Goal: Communication & Community: Share content

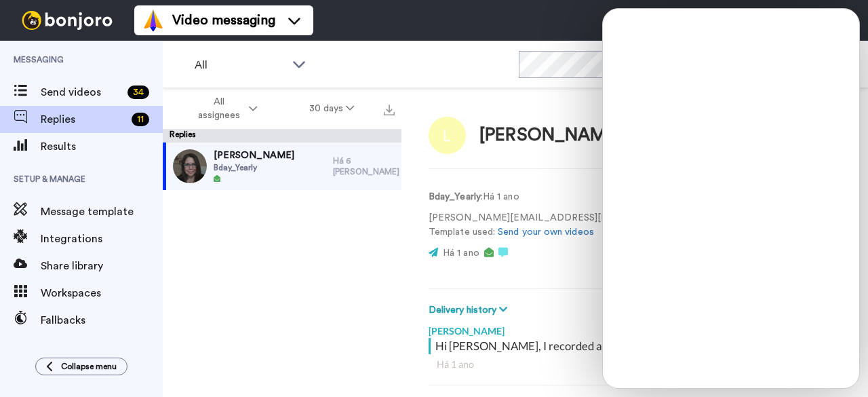
scroll to position [76, 0]
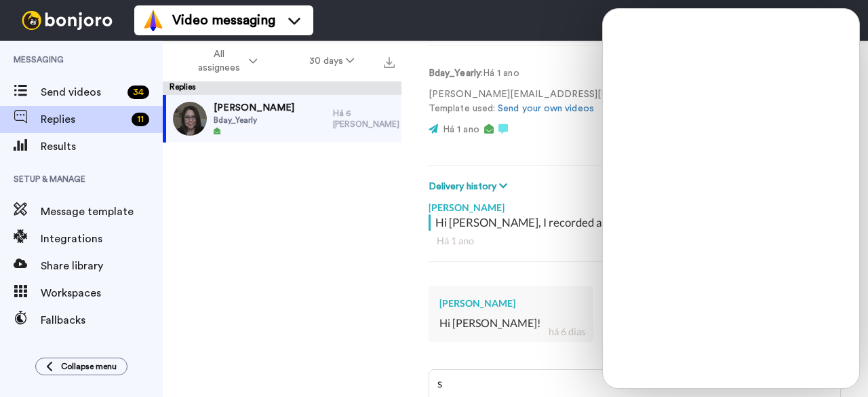
type textarea "s"
click at [254, 207] on div "Lillian Bday_Yearly Há 6 dias" at bounding box center [282, 222] width 239 height 254
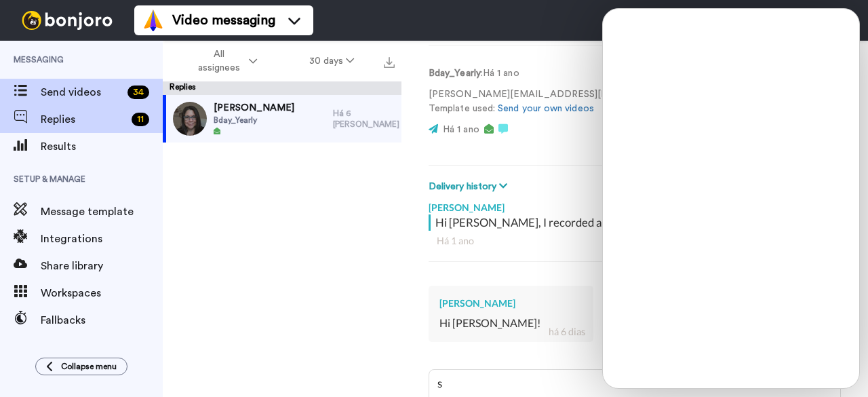
type textarea "x"
click at [64, 94] on span "Send videos" at bounding box center [81, 92] width 81 height 16
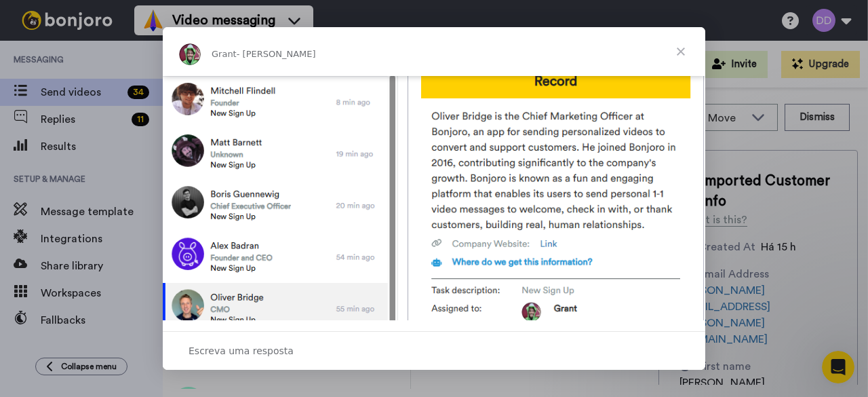
scroll to position [652, 0]
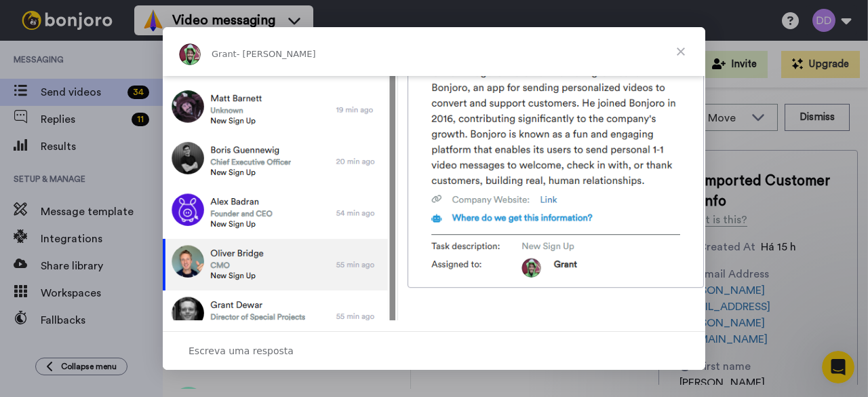
click at [677, 51] on span "Fechar" at bounding box center [681, 51] width 49 height 49
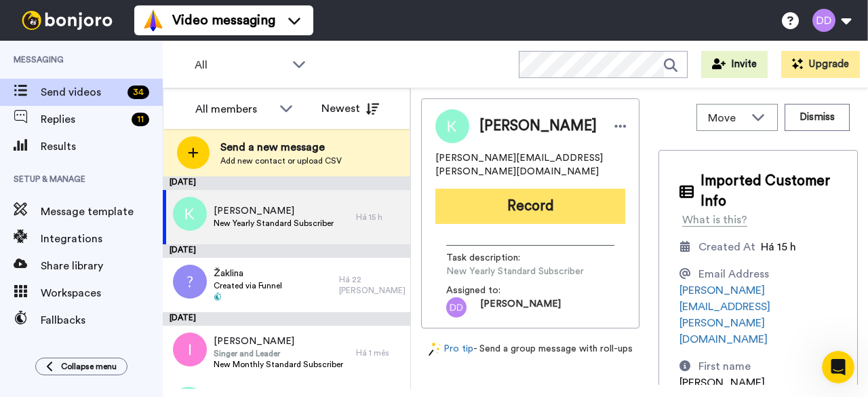
click at [540, 203] on button "Record" at bounding box center [530, 206] width 190 height 35
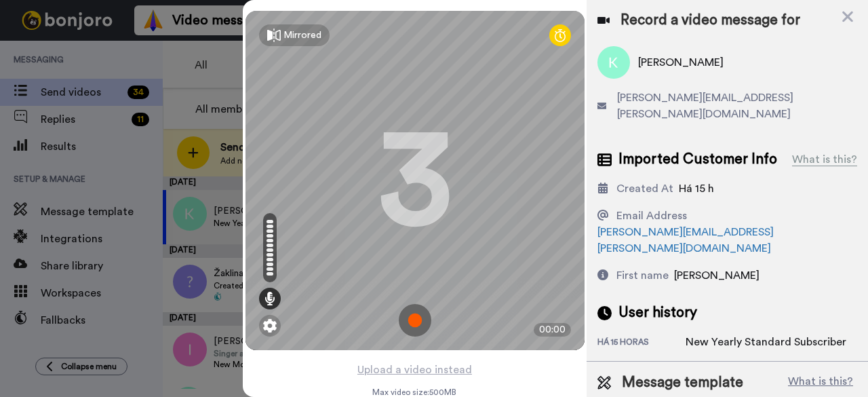
click at [412, 315] on img at bounding box center [415, 320] width 33 height 33
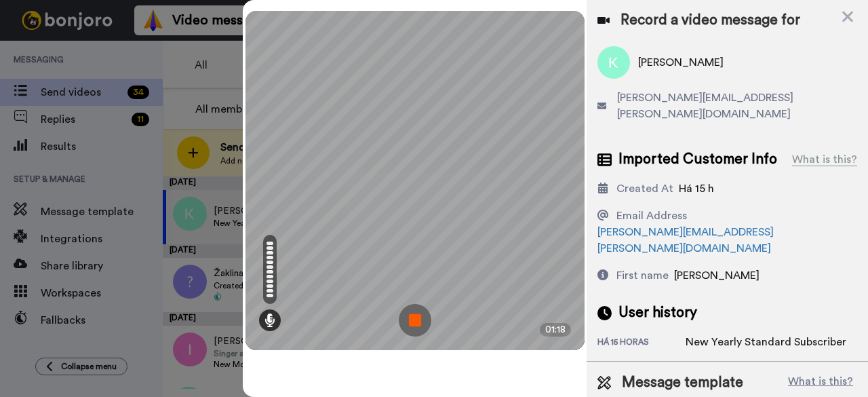
click at [420, 323] on img at bounding box center [415, 320] width 33 height 33
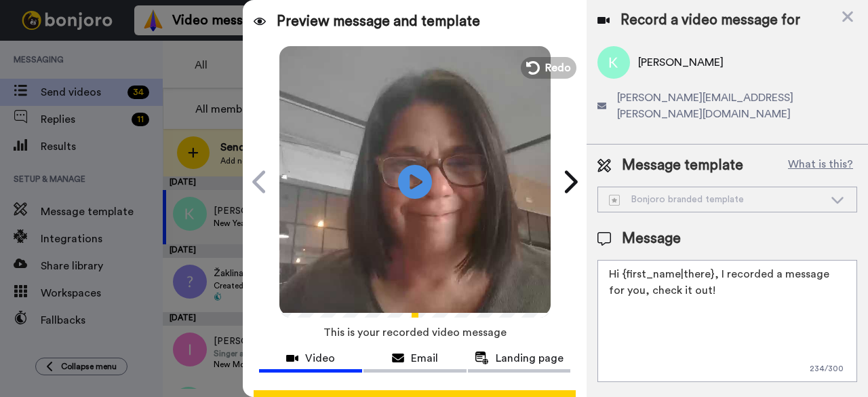
click at [721, 273] on textarea "Hi {first_name|there}, I recorded a message for you, check it out!" at bounding box center [728, 321] width 260 height 122
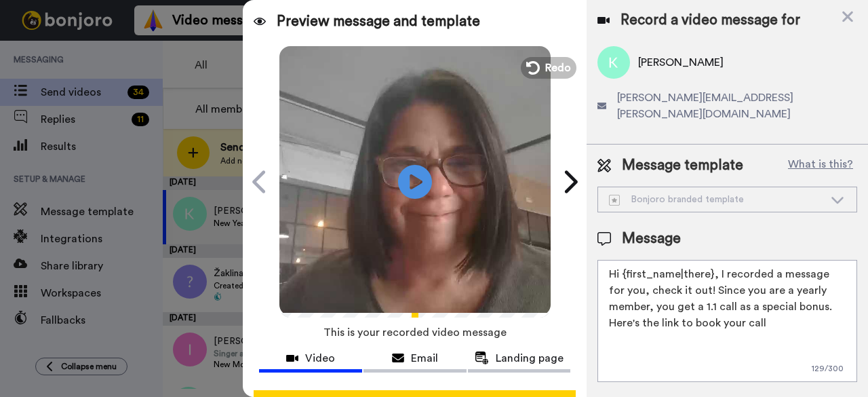
paste textarea "https://calendly.com/deborah-dahab/expatjourneyprogram-1on1"
type textarea "Hi {first_name|there}, I recorded a message for you, check it out! Since you ar…"
click at [670, 378] on div "Record a video message for Kevin kevin.gigax@gmail.com Message template What is…" at bounding box center [727, 198] width 281 height 397
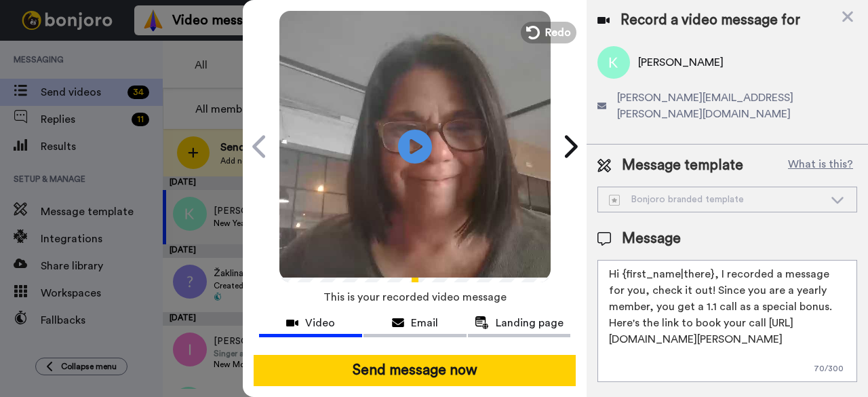
scroll to position [52, 0]
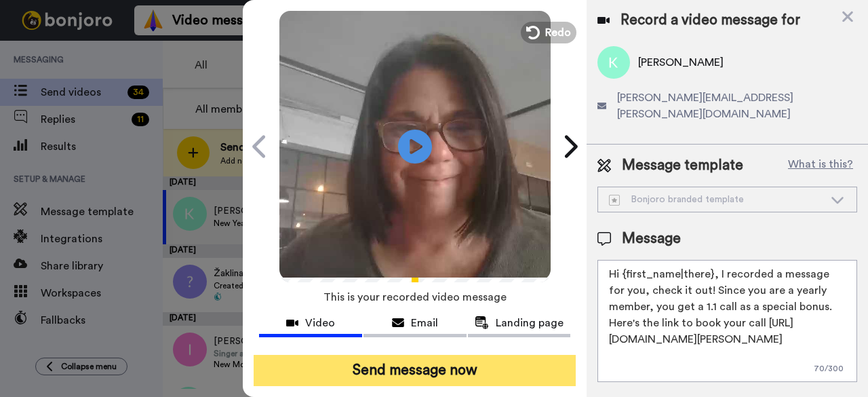
click at [391, 355] on button "Send message now" at bounding box center [415, 370] width 322 height 31
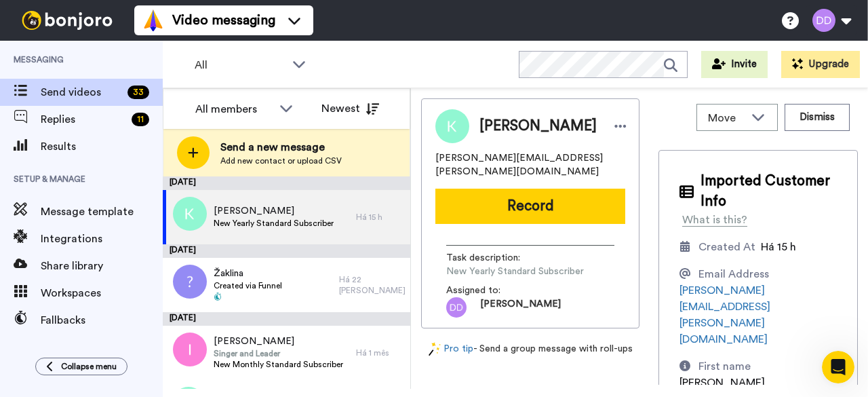
scroll to position [0, 0]
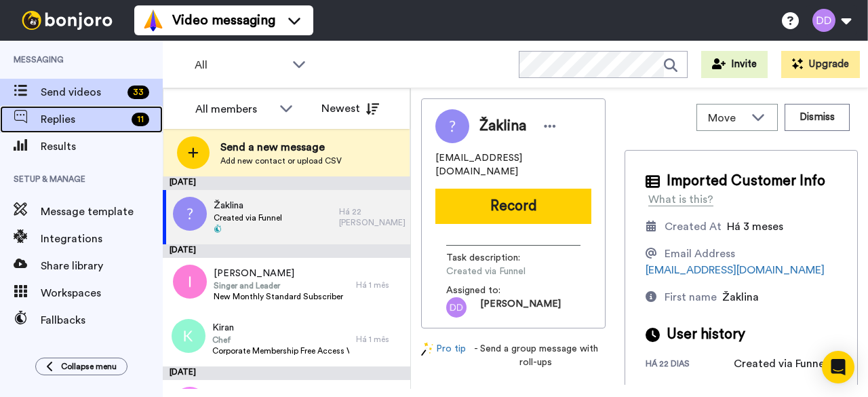
click at [58, 125] on span "Replies" at bounding box center [83, 119] width 85 height 16
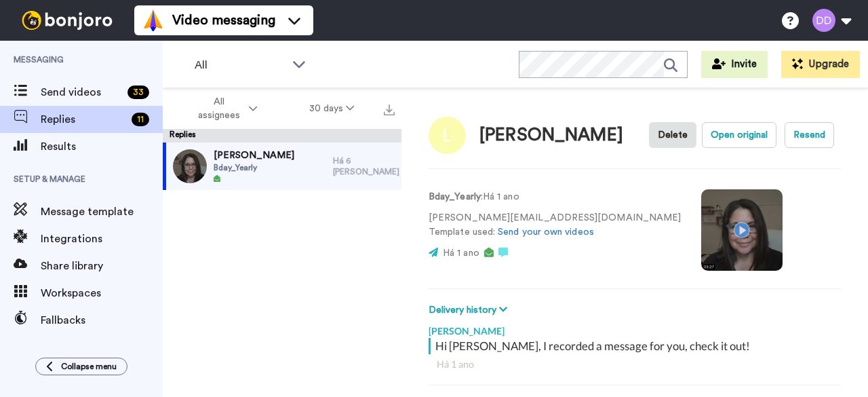
scroll to position [47, 0]
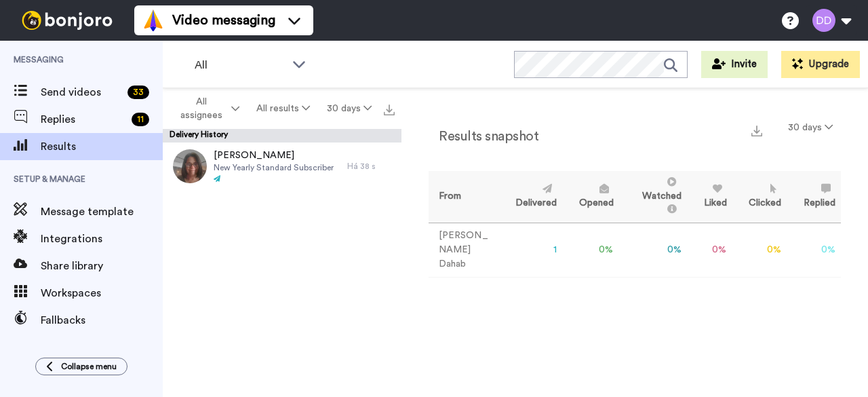
click at [238, 149] on span "[PERSON_NAME]" at bounding box center [274, 156] width 120 height 14
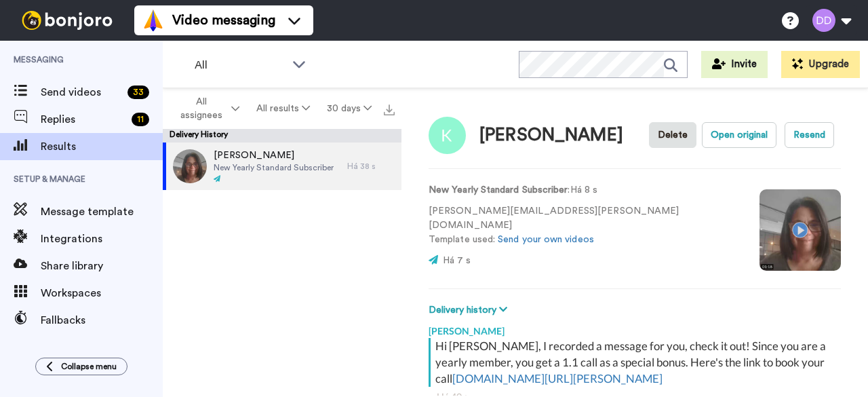
click at [760, 222] on video at bounding box center [800, 229] width 81 height 81
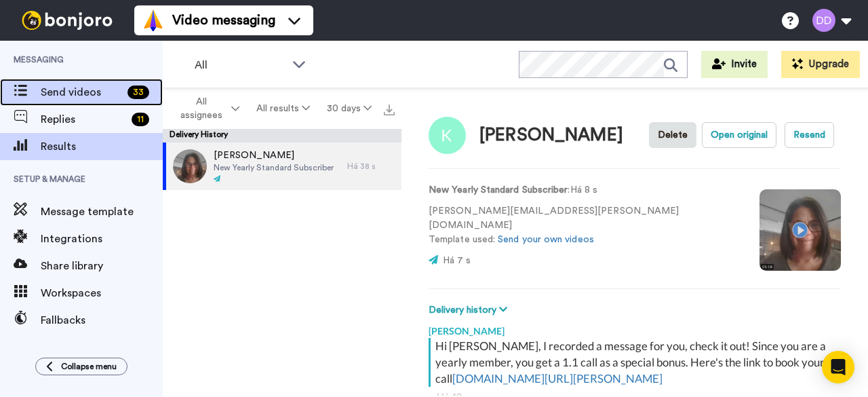
click at [61, 84] on span "Send videos" at bounding box center [81, 92] width 81 height 16
